Goal: Transaction & Acquisition: Download file/media

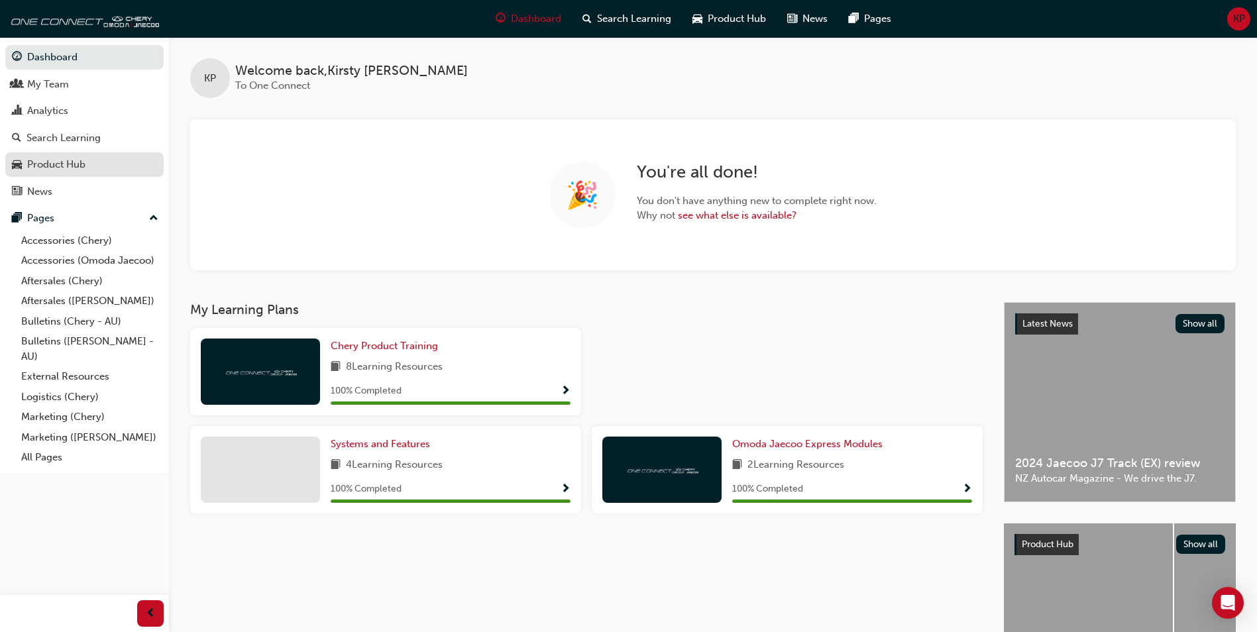
click at [75, 176] on link "Product Hub" at bounding box center [84, 164] width 158 height 25
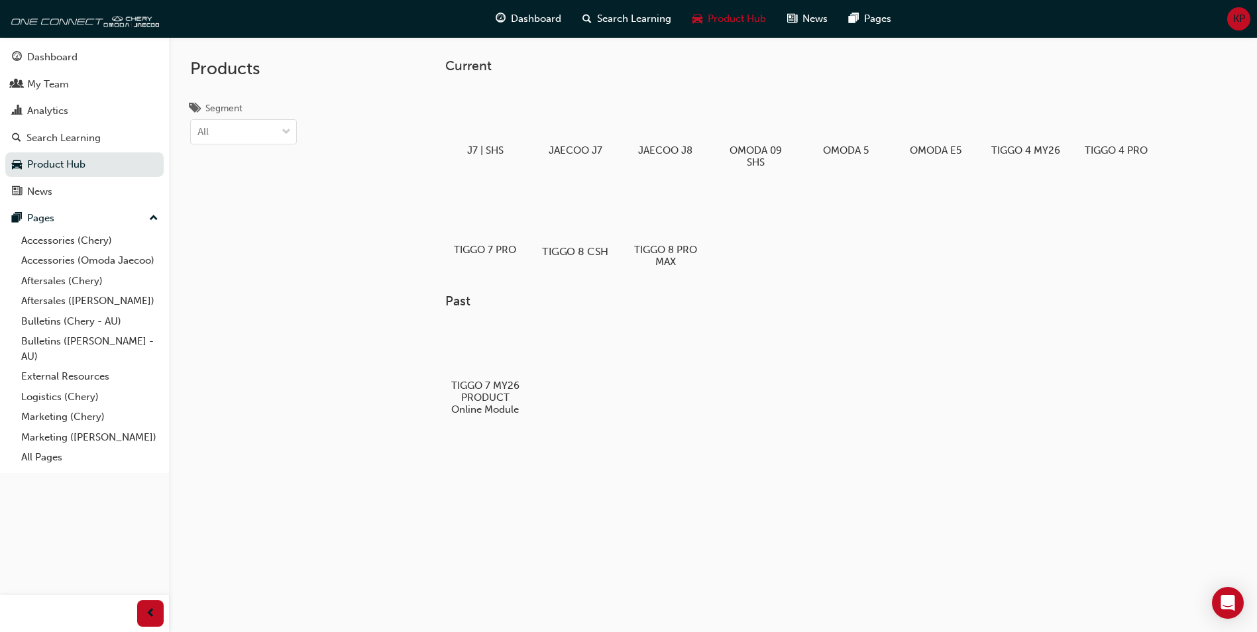
click at [587, 217] on div at bounding box center [576, 213] width 74 height 53
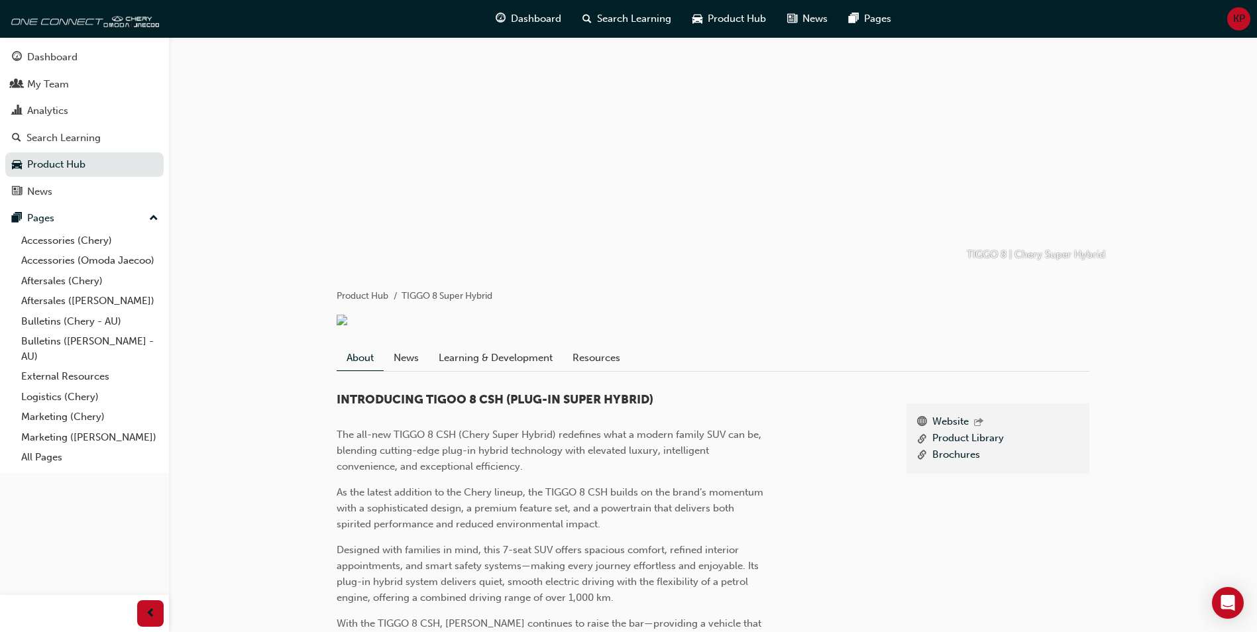
scroll to position [66, 0]
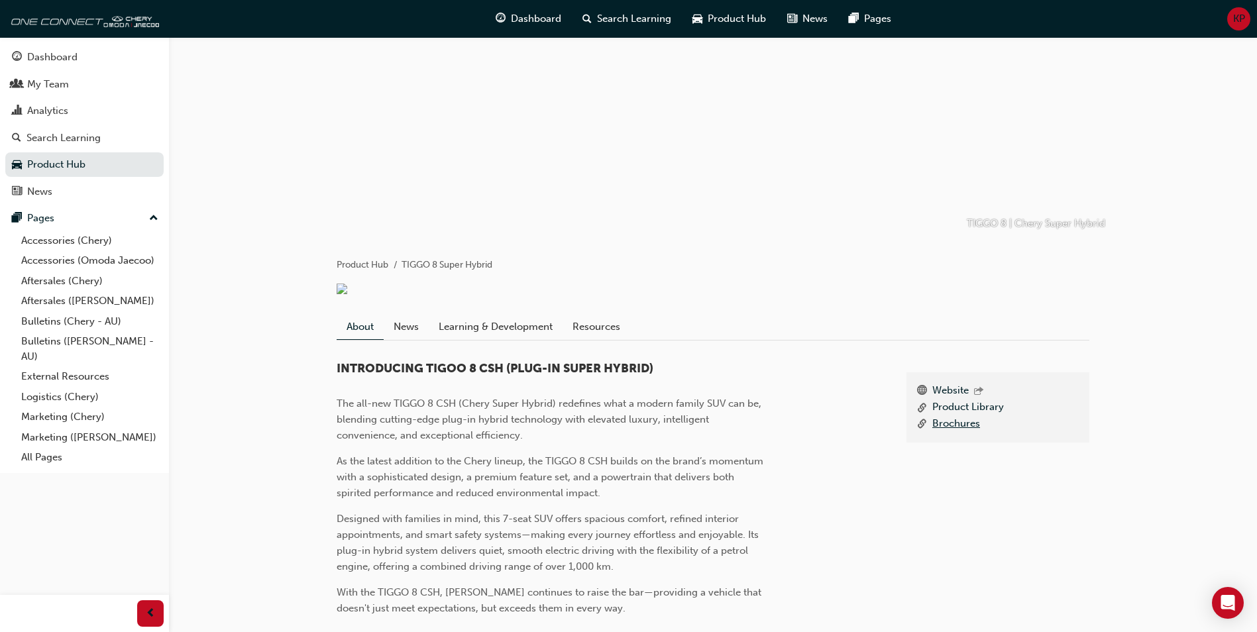
click at [958, 433] on link "Brochures" at bounding box center [956, 424] width 48 height 17
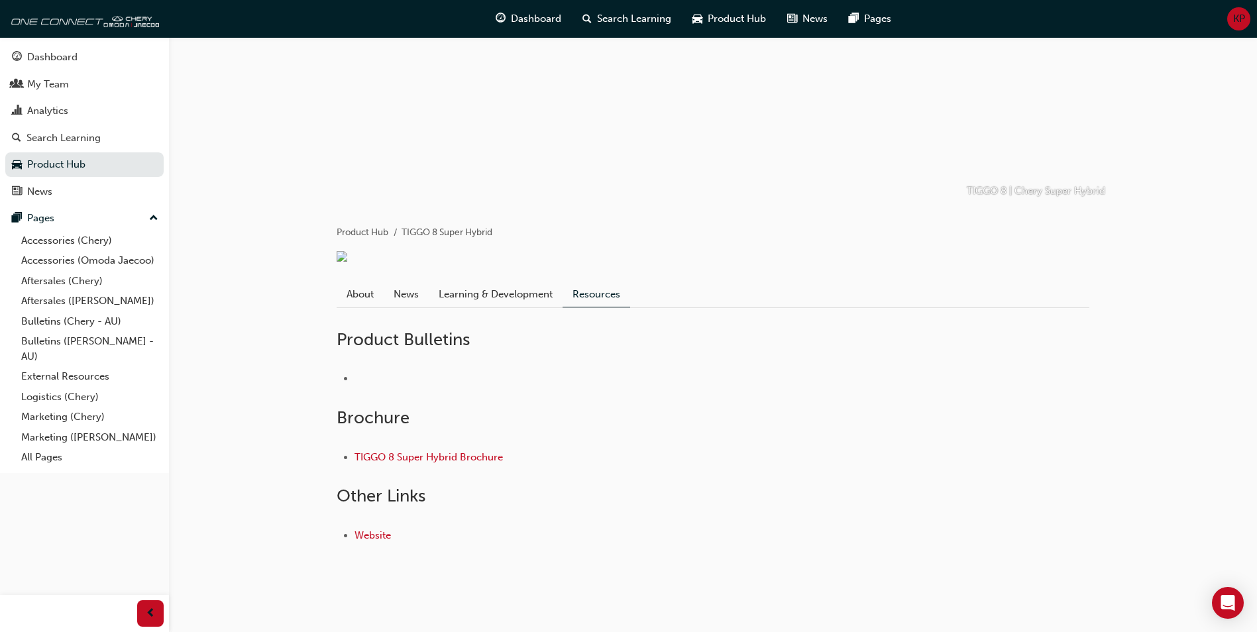
scroll to position [116, 0]
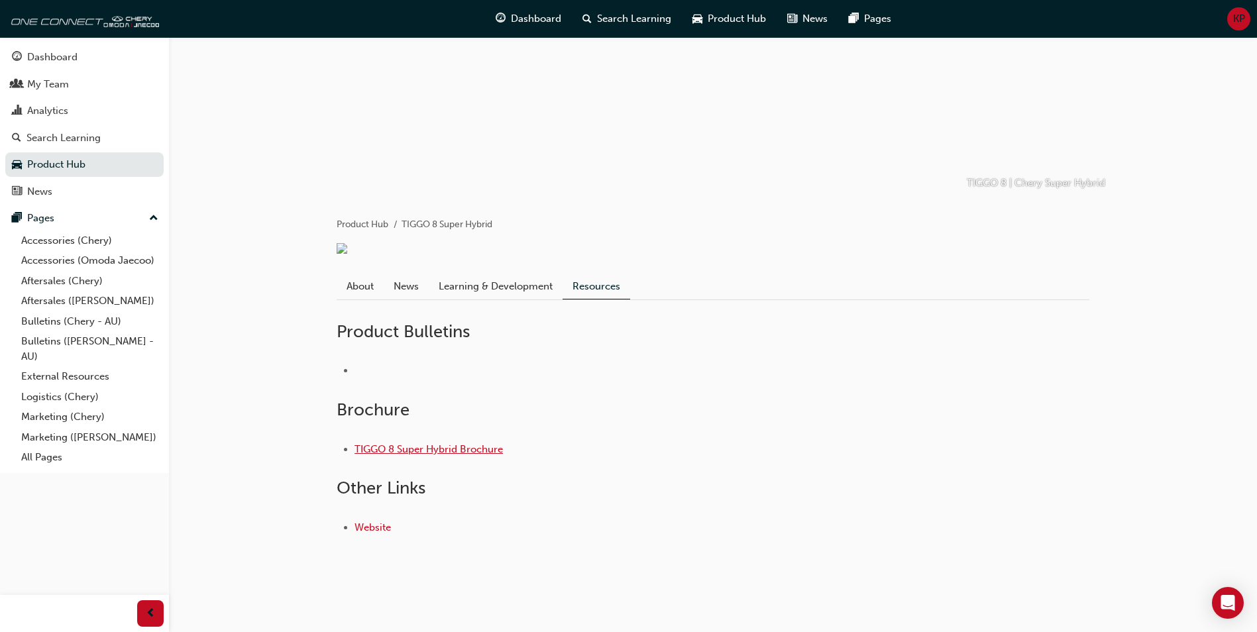
click at [455, 450] on link "TIGGO 8 Super Hybrid Brochure" at bounding box center [429, 449] width 148 height 12
